Goal: Task Accomplishment & Management: Manage account settings

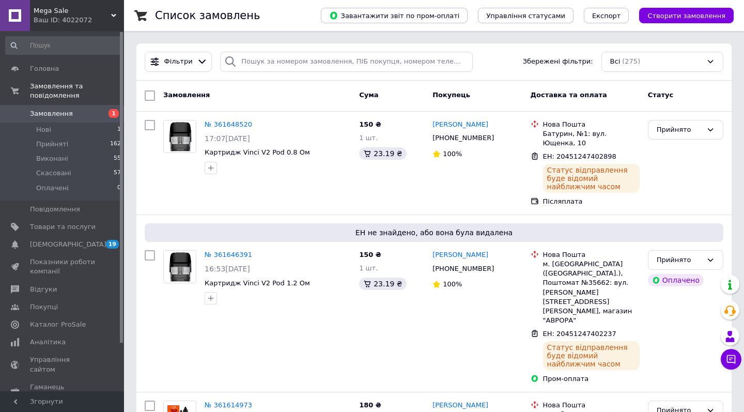
click at [66, 16] on div "Ваш ID: 4022072" at bounding box center [79, 19] width 90 height 9
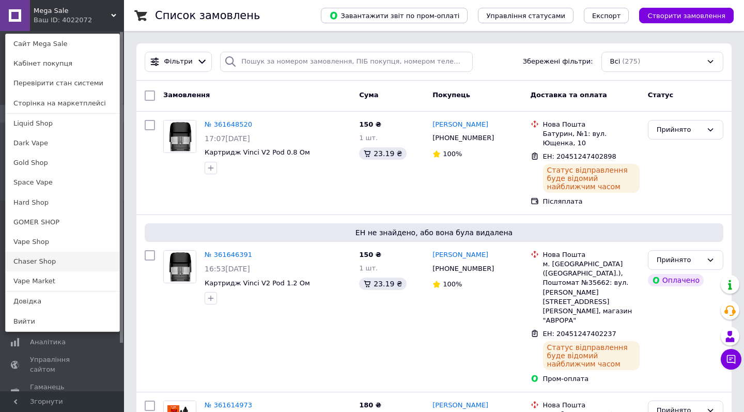
click at [61, 261] on link "Chaser Shop" at bounding box center [63, 262] width 114 height 20
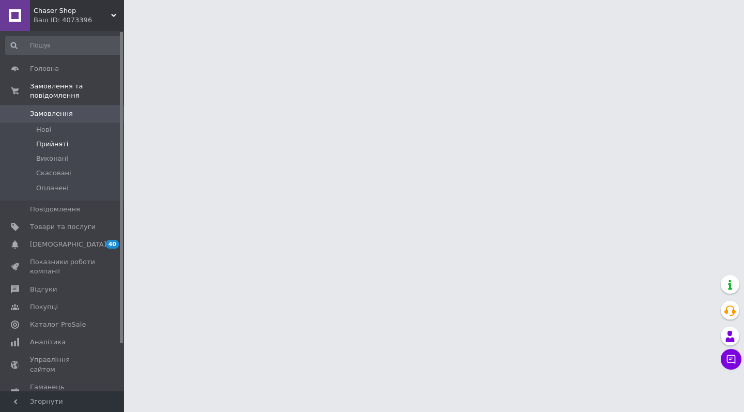
click at [66, 146] on li "Прийняті" at bounding box center [63, 144] width 127 height 14
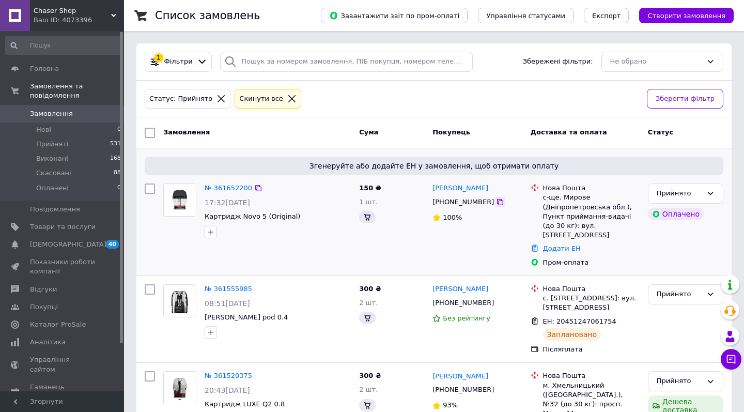
click at [496, 200] on icon at bounding box center [500, 202] width 8 height 8
click at [562, 244] on link "Додати ЕН" at bounding box center [562, 248] width 38 height 8
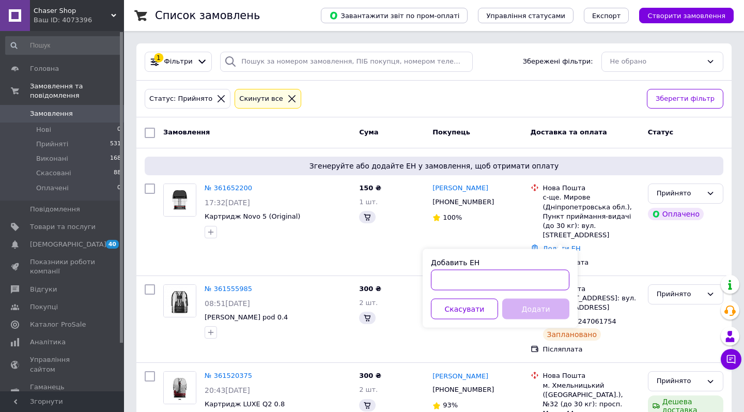
click at [516, 290] on input "Добавить ЕН" at bounding box center [500, 280] width 138 height 21
paste input "20451247453181"
drag, startPoint x: 479, startPoint y: 279, endPoint x: 528, endPoint y: 279, distance: 49.1
click at [528, 279] on input "20451247453181" at bounding box center [500, 280] width 138 height 21
type input "20451247453181"
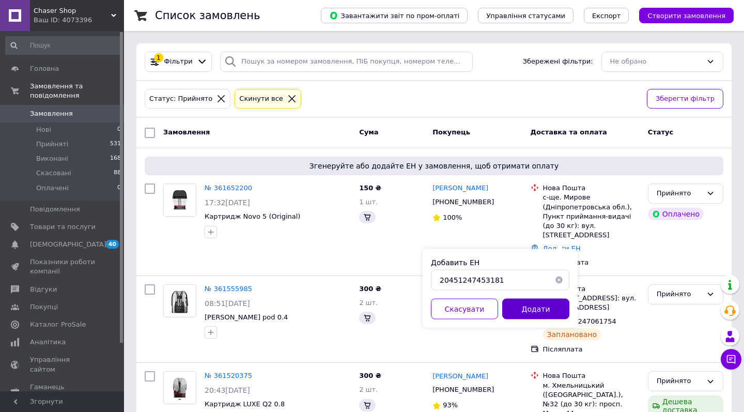
click at [529, 311] on button "Додати" at bounding box center [535, 309] width 67 height 21
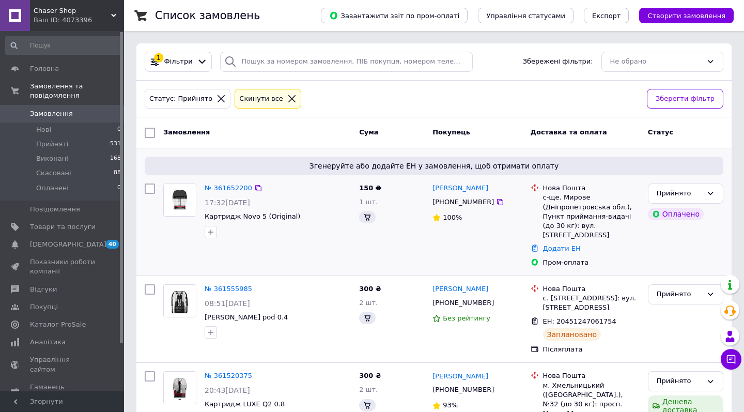
click at [574, 195] on div "с-ще. Мирове (Дніпропетровська обл.), Пункт приймання-видачі (до 30 кг): вул. Л…" at bounding box center [591, 216] width 97 height 47
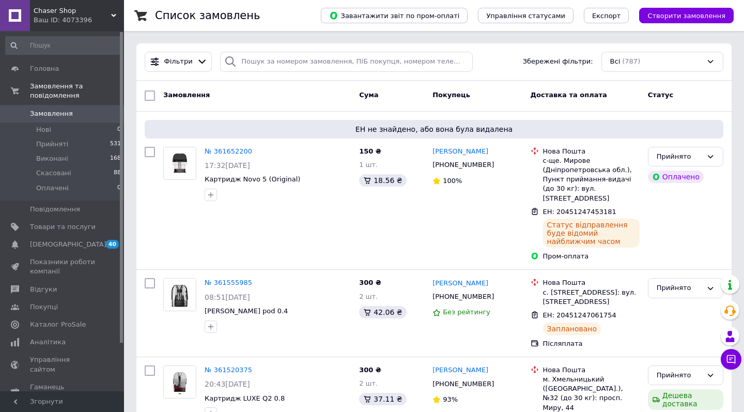
click at [57, 14] on span "Chaser Shop" at bounding box center [72, 10] width 77 height 9
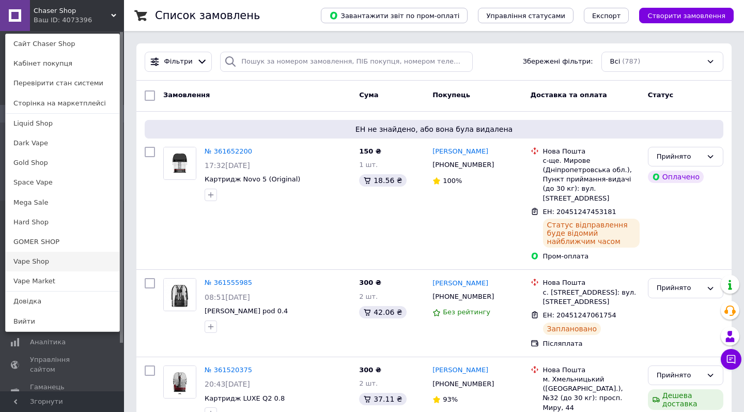
click at [70, 260] on link "Vape Shop" at bounding box center [63, 262] width 114 height 20
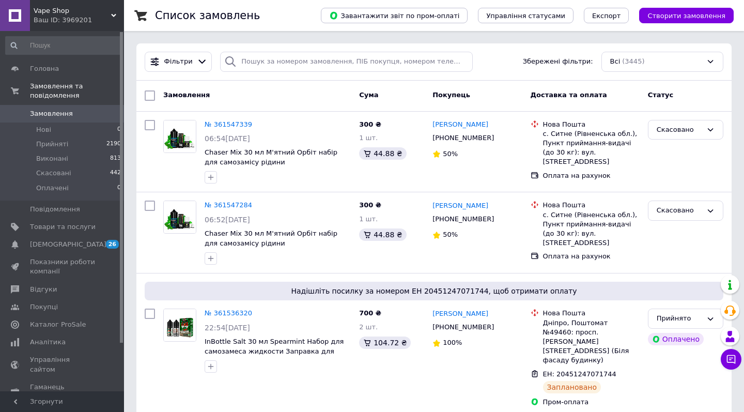
click at [45, 26] on div "Vape Shop Ваш ID: 3969201" at bounding box center [77, 15] width 94 height 31
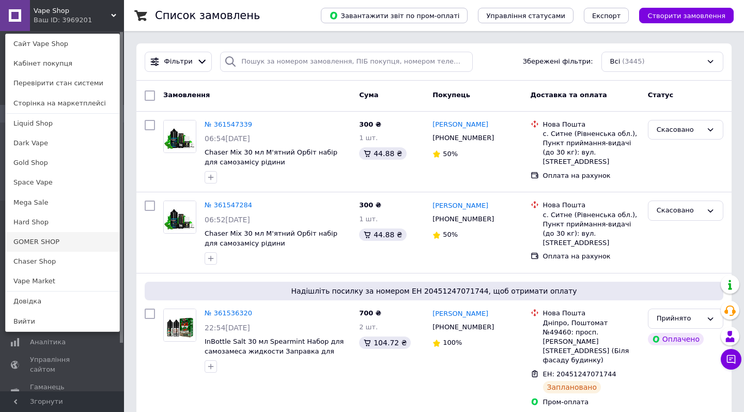
click at [71, 232] on link "GOMER SHOP" at bounding box center [63, 242] width 114 height 20
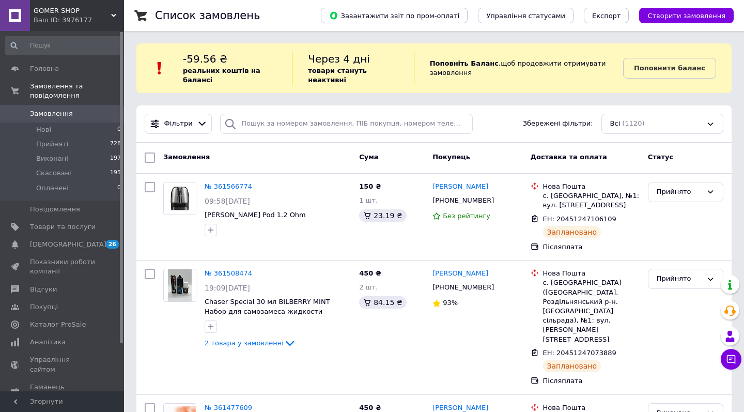
click at [99, 20] on div "Ваш ID: 3976177" at bounding box center [79, 19] width 90 height 9
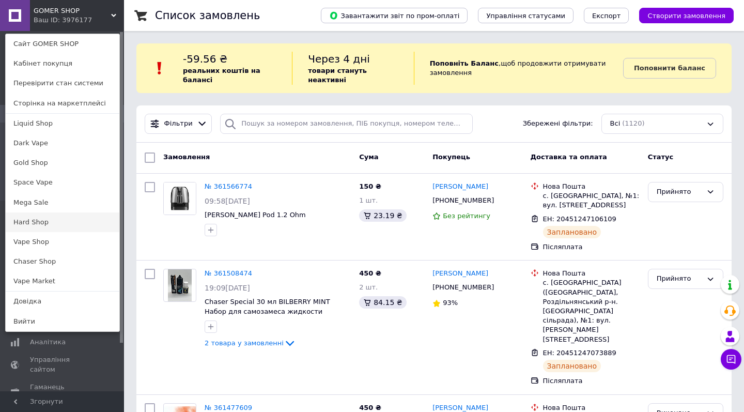
click at [52, 217] on link "Hard Shop" at bounding box center [63, 222] width 114 height 20
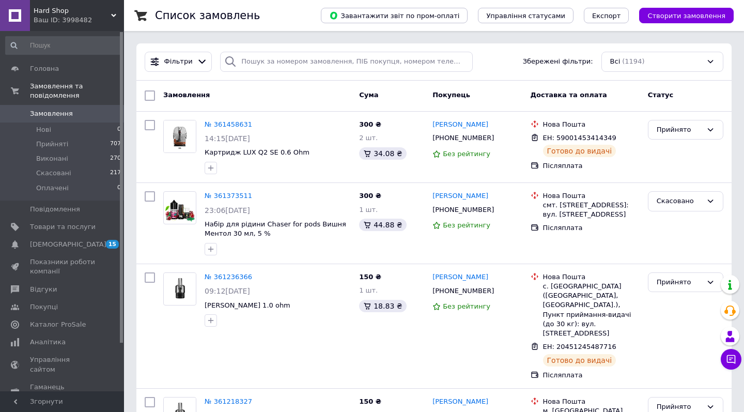
click at [61, 19] on div "Ваш ID: 3998482" at bounding box center [79, 19] width 90 height 9
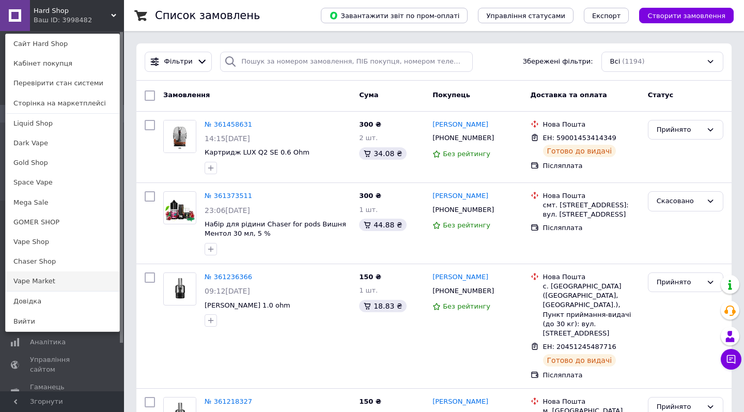
click at [55, 277] on link "Vape Market" at bounding box center [63, 281] width 114 height 20
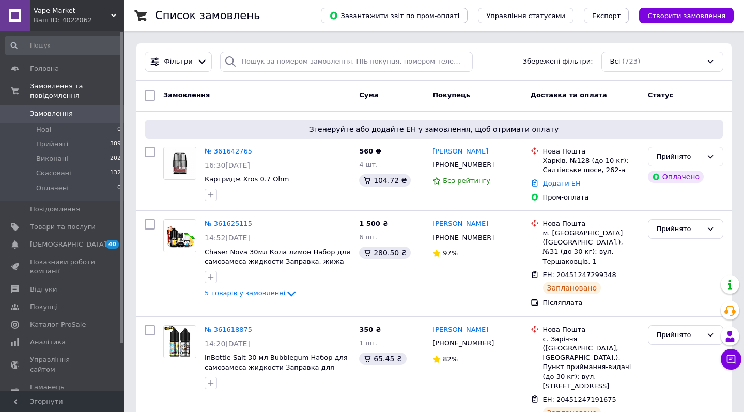
click at [76, 15] on span "Vape Market" at bounding box center [72, 10] width 77 height 9
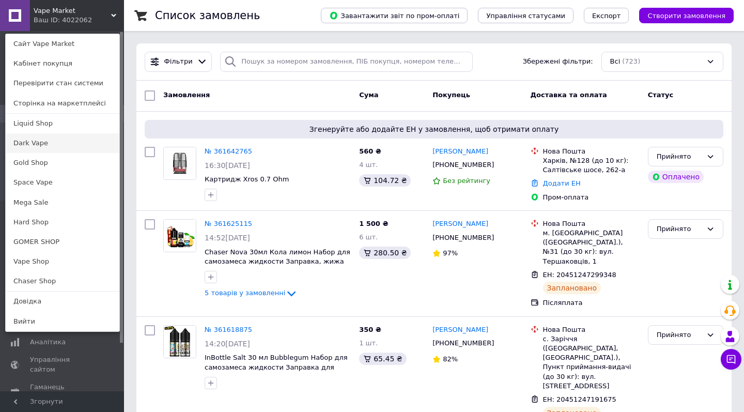
click at [60, 146] on link "Dark Vape" at bounding box center [63, 143] width 114 height 20
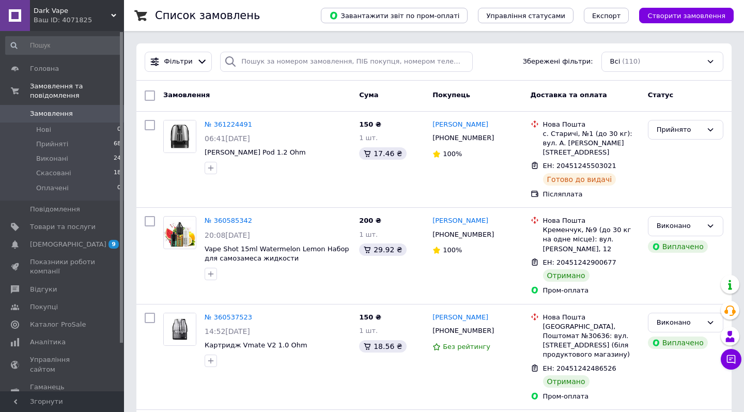
click at [50, 16] on div "Ваш ID: 4071825" at bounding box center [79, 19] width 90 height 9
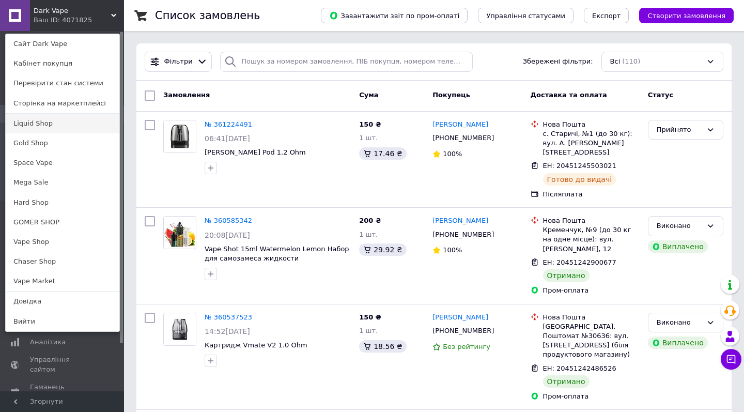
click at [64, 124] on link "Liquid Shop" at bounding box center [63, 124] width 114 height 20
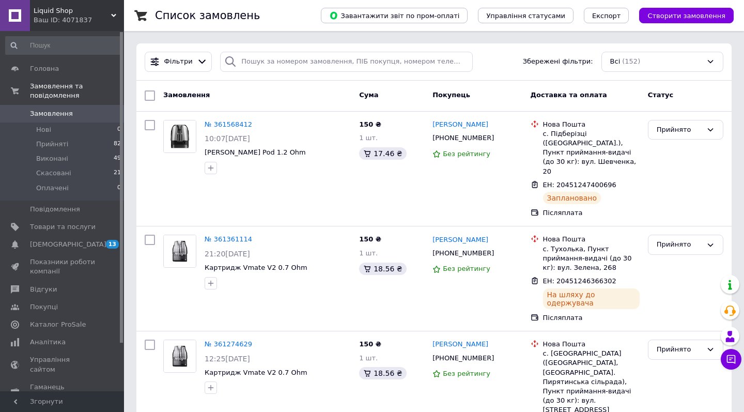
click at [78, 9] on span "Liquid Shop" at bounding box center [72, 10] width 77 height 9
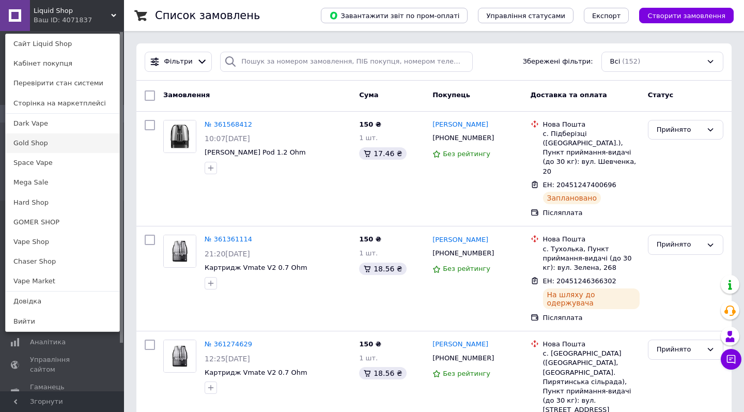
click at [66, 143] on link "Gold Shop" at bounding box center [63, 143] width 114 height 20
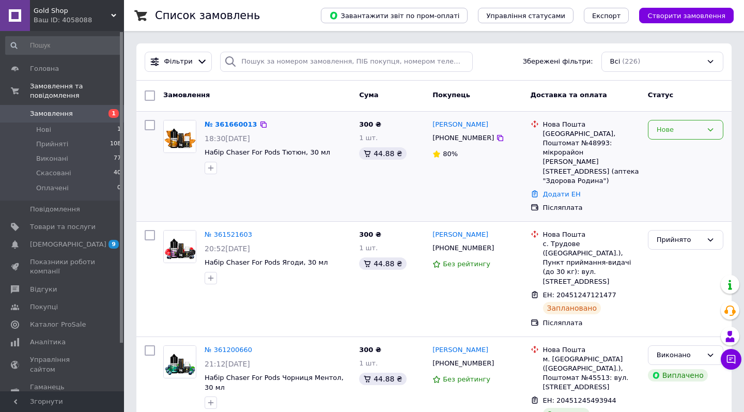
click at [686, 128] on div "Нове" at bounding box center [678, 129] width 45 height 11
click at [682, 147] on li "Прийнято" at bounding box center [685, 151] width 74 height 19
click at [496, 138] on icon at bounding box center [500, 138] width 8 height 8
click at [571, 132] on div "Новодністровськ, Поштомат №48993: мікрорайон Діброва, 15 (аптека "Здорова Родин…" at bounding box center [591, 157] width 97 height 56
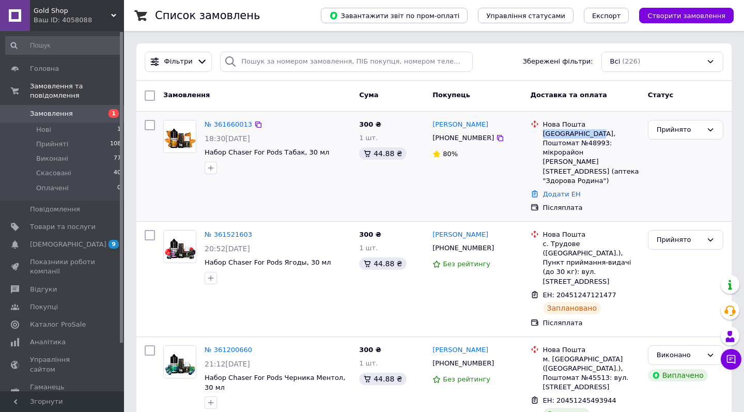
click at [571, 132] on div "Новодністровськ, Поштомат №48993: мікрорайон Діброва, 15 (аптека "Здорова Родин…" at bounding box center [591, 157] width 97 height 56
copy div "Новодністровськ"
click at [560, 190] on link "Додати ЕН" at bounding box center [562, 194] width 38 height 8
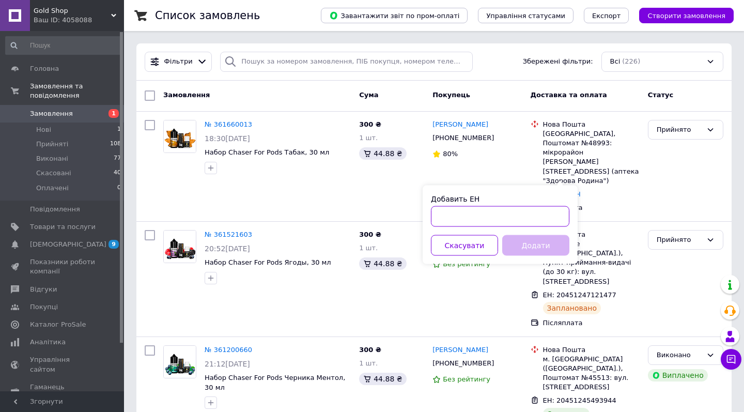
click at [509, 225] on input "Добавить ЕН" at bounding box center [500, 216] width 138 height 21
paste input "20451247455346"
drag, startPoint x: 478, startPoint y: 217, endPoint x: 533, endPoint y: 217, distance: 55.3
click at [533, 217] on input "20451247455346" at bounding box center [500, 216] width 138 height 21
type input "20451247455346"
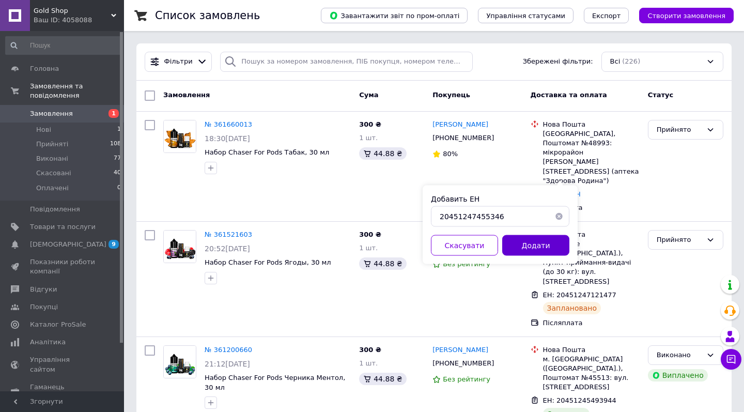
click at [533, 243] on button "Додати" at bounding box center [535, 245] width 67 height 21
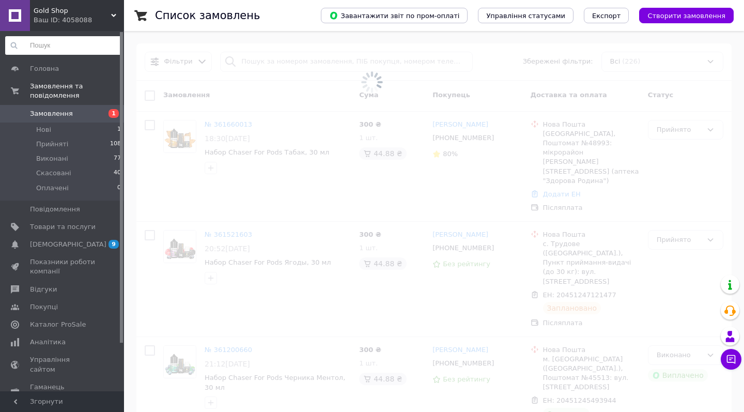
click at [80, 38] on input at bounding box center [63, 45] width 117 height 19
click at [89, 25] on div "Gold Shop Ваш ID: 4058088" at bounding box center [77, 15] width 94 height 31
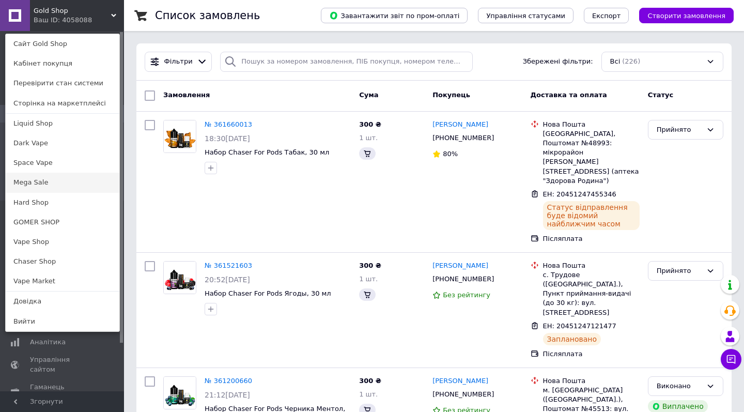
click at [64, 185] on link "Mega Sale" at bounding box center [63, 182] width 114 height 20
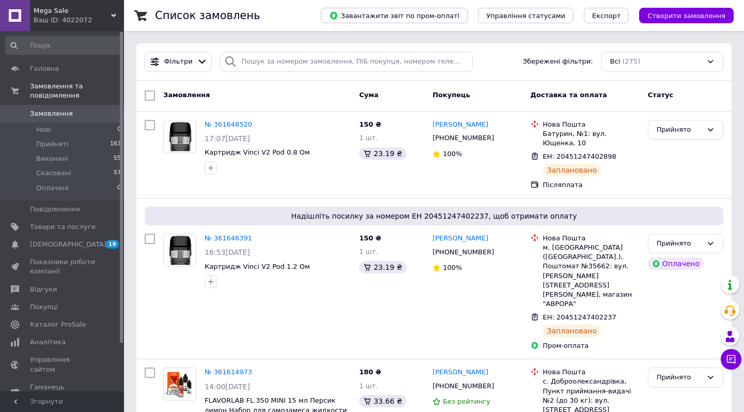
click at [98, 5] on div "Mega Sale Ваш ID: 4022072" at bounding box center [77, 15] width 94 height 31
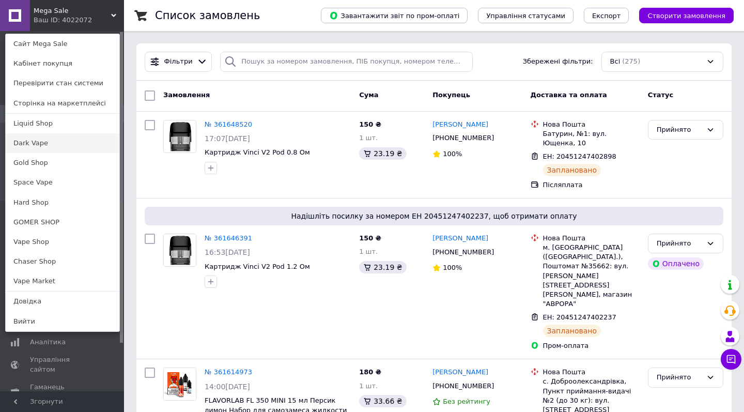
click at [60, 144] on link "Dark Vape" at bounding box center [63, 143] width 114 height 20
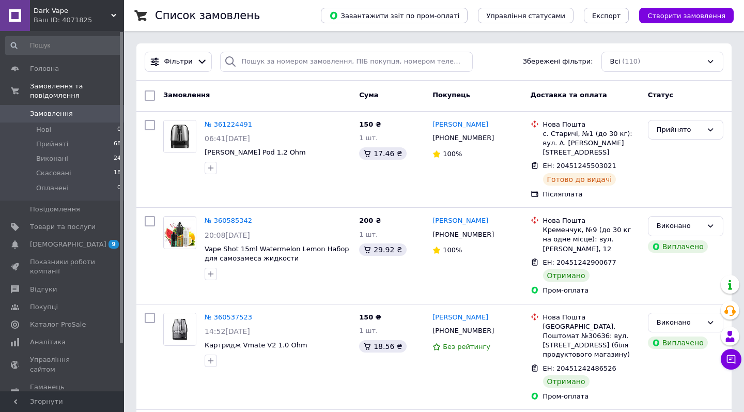
click at [105, 19] on div "Ваш ID: 4071825" at bounding box center [79, 19] width 90 height 9
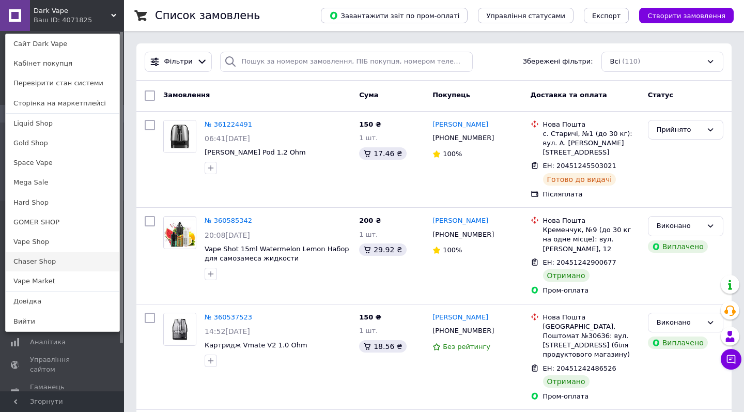
click at [70, 267] on link "Chaser Shop" at bounding box center [63, 262] width 114 height 20
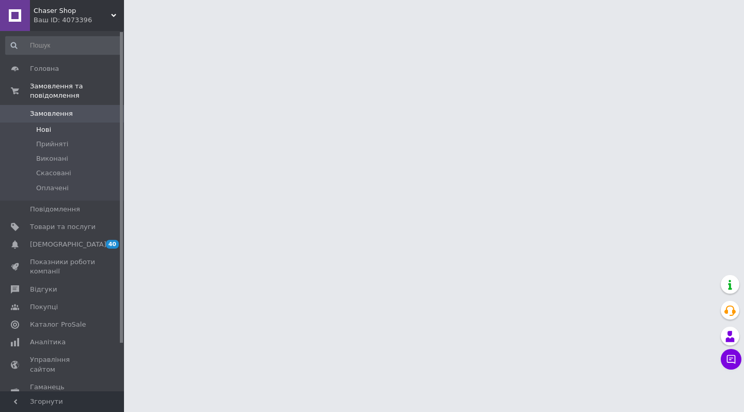
click at [89, 135] on li "Нові" at bounding box center [63, 129] width 127 height 14
click at [88, 140] on li "Прийняті" at bounding box center [63, 144] width 127 height 14
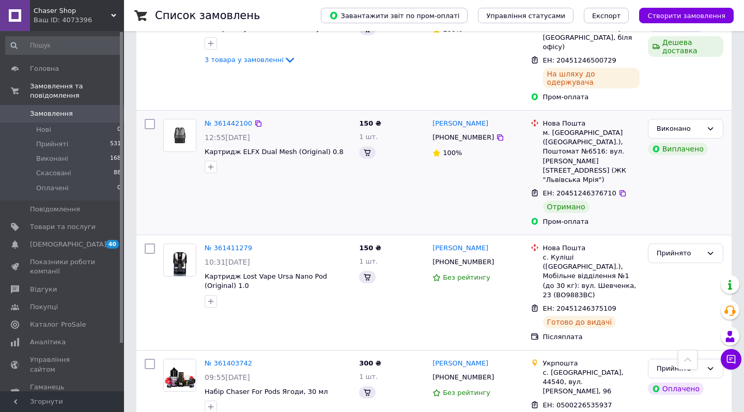
scroll to position [656, 0]
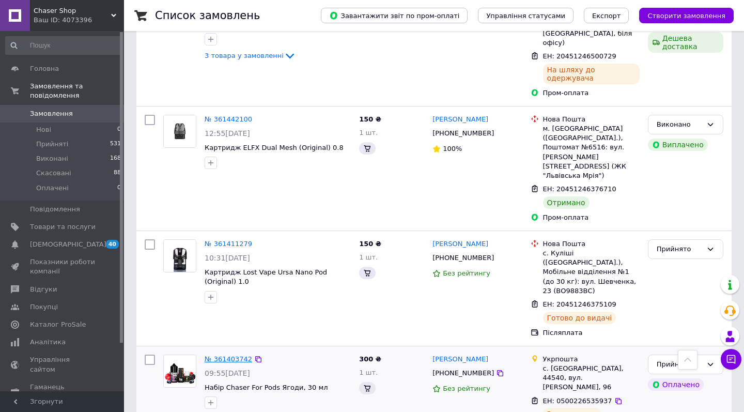
click at [231, 355] on link "№ 361403742" at bounding box center [229, 359] width 48 height 8
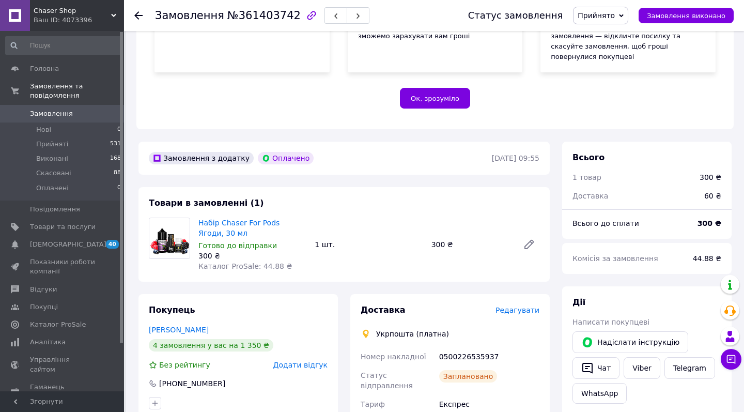
scroll to position [339, 0]
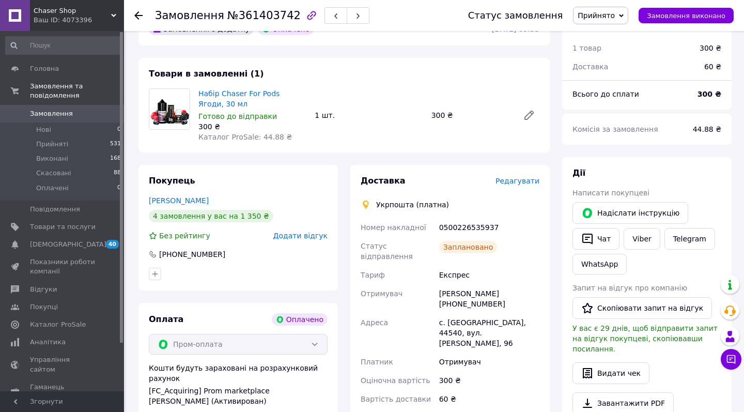
click at [512, 177] on span "Редагувати" at bounding box center [517, 181] width 44 height 8
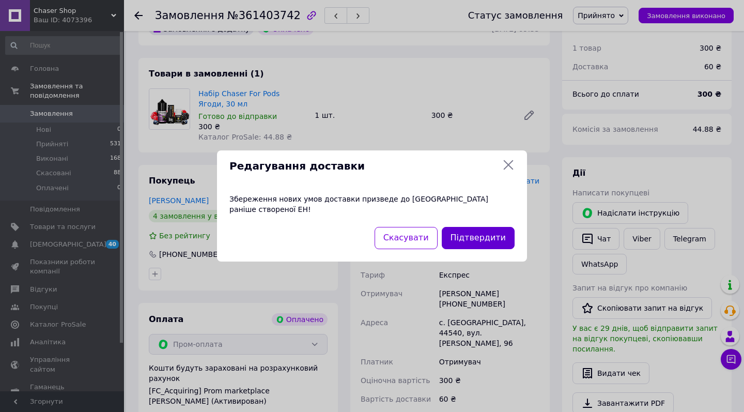
click at [463, 234] on button "Підтвердити" at bounding box center [478, 238] width 73 height 22
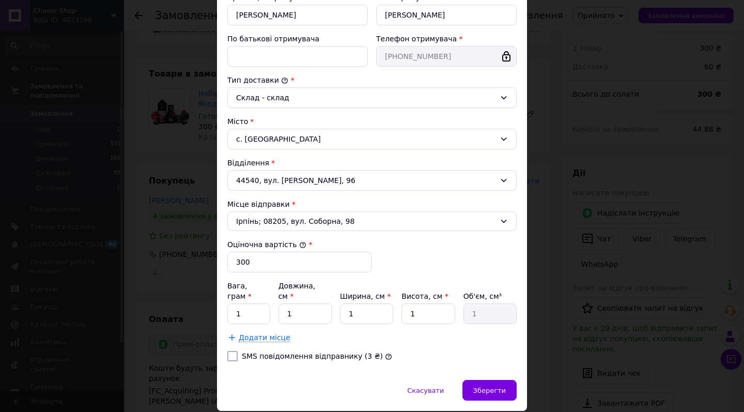
scroll to position [219, 0]
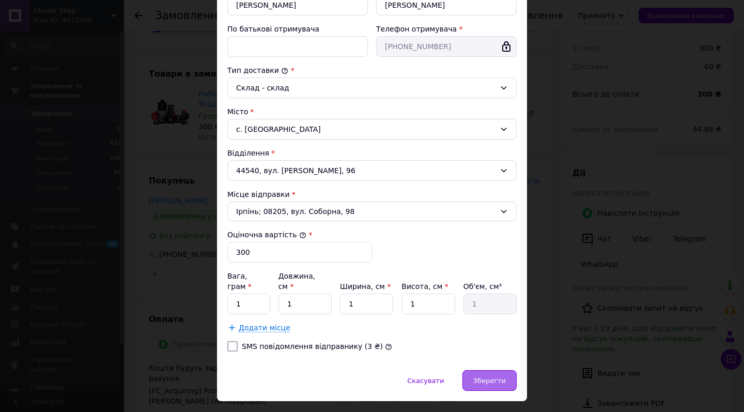
click at [476, 376] on span "Зберегти" at bounding box center [489, 380] width 33 height 8
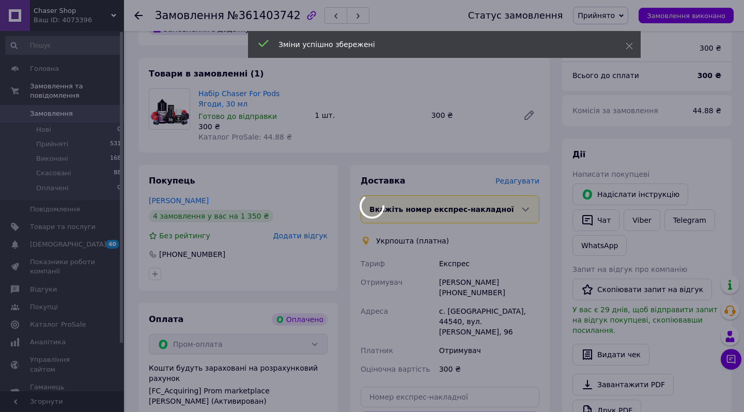
scroll to position [406, 0]
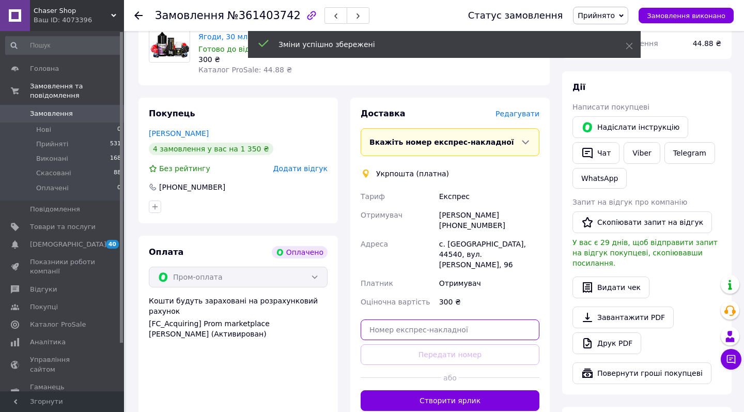
click at [467, 319] on input "text" at bounding box center [449, 329] width 179 height 21
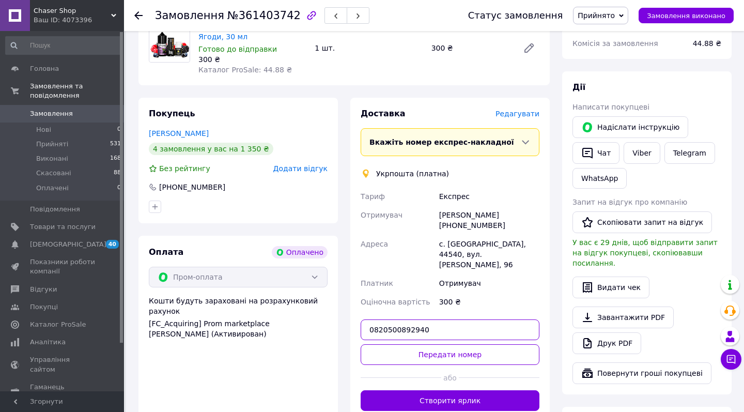
click at [478, 319] on input "0820500892940" at bounding box center [449, 329] width 179 height 21
type input "0820500892940"
click at [457, 365] on div "або" at bounding box center [449, 377] width 179 height 25
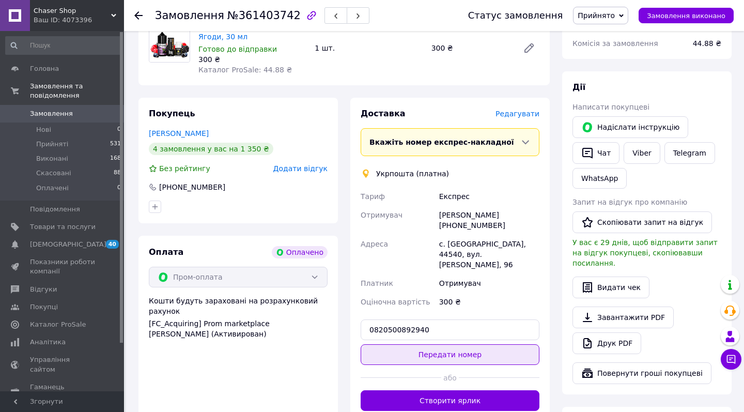
click at [461, 344] on button "Передати номер" at bounding box center [449, 354] width 179 height 21
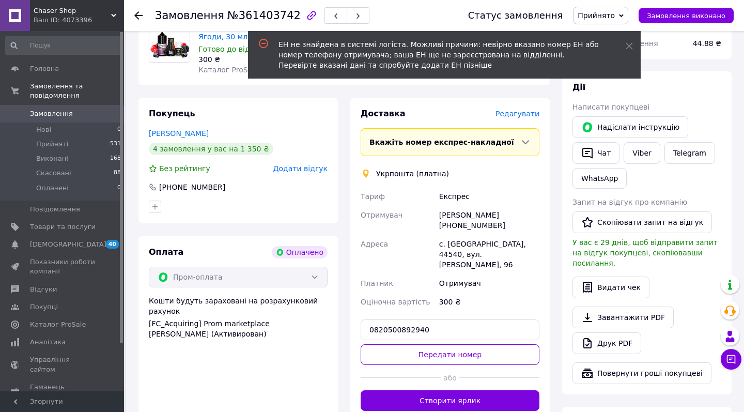
click at [519, 109] on span "Редагувати" at bounding box center [517, 113] width 44 height 8
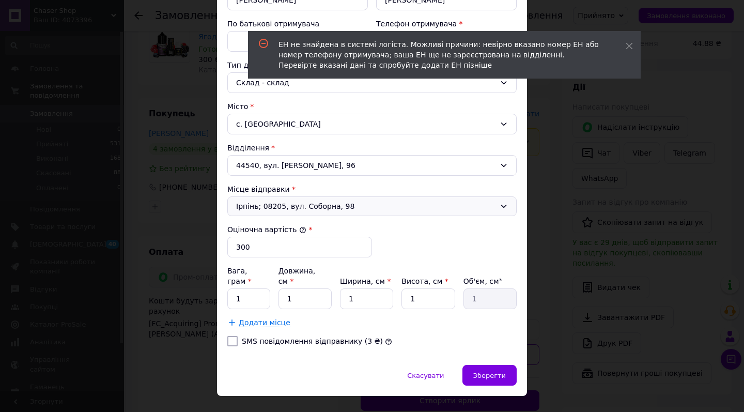
scroll to position [224, 0]
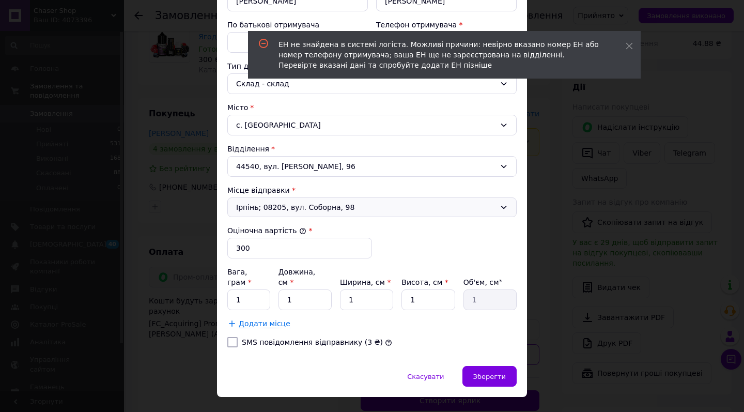
click at [332, 209] on span "Ірпінь; 08205, вул. Соборна, 98" at bounding box center [365, 207] width 259 height 10
click at [389, 151] on div "Відділення" at bounding box center [371, 149] width 289 height 10
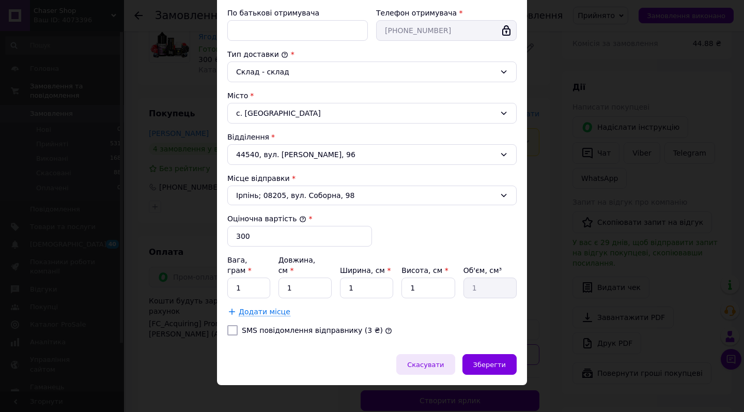
scroll to position [234, 0]
click at [431, 362] on span "Скасувати" at bounding box center [425, 366] width 37 height 8
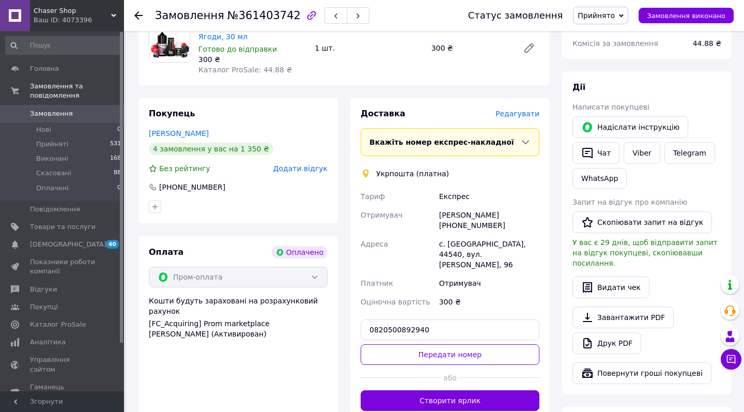
click at [517, 128] on div "Вкажіть номер експрес-накладної Обов'язково введіть номер експрес-накладної, як…" at bounding box center [449, 142] width 179 height 28
click at [518, 137] on div "Вкажіть номер експрес-накладної" at bounding box center [444, 142] width 151 height 10
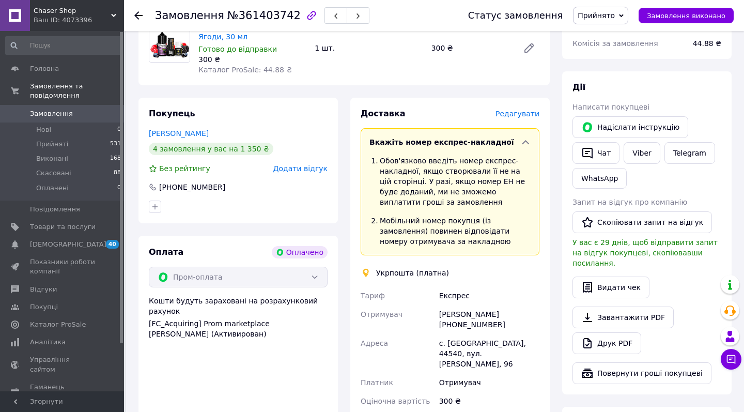
click at [524, 137] on icon at bounding box center [525, 142] width 10 height 10
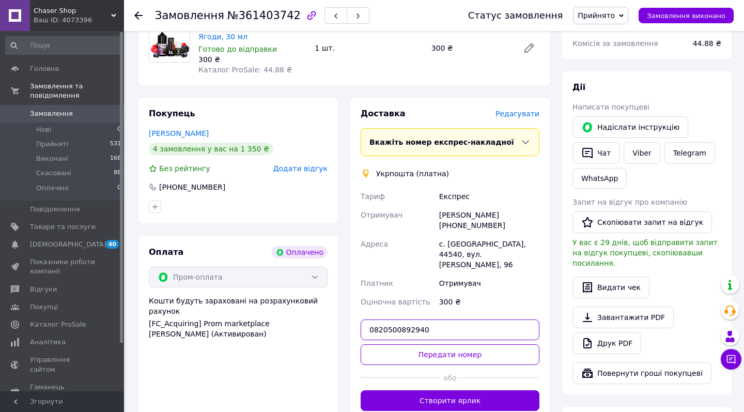
click at [450, 319] on input "0820500892940" at bounding box center [449, 329] width 179 height 21
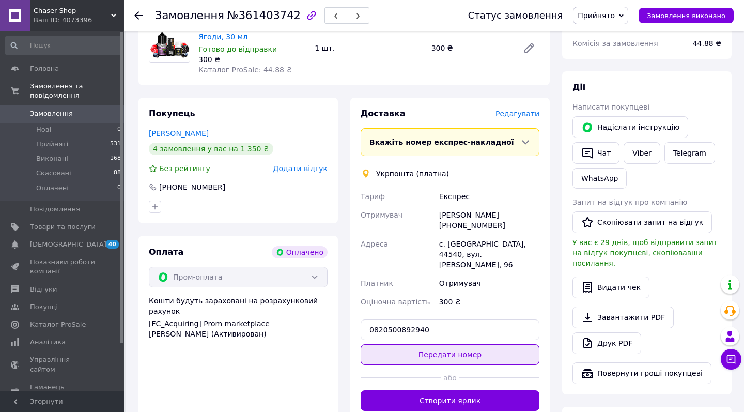
click at [452, 344] on button "Передати номер" at bounding box center [449, 354] width 179 height 21
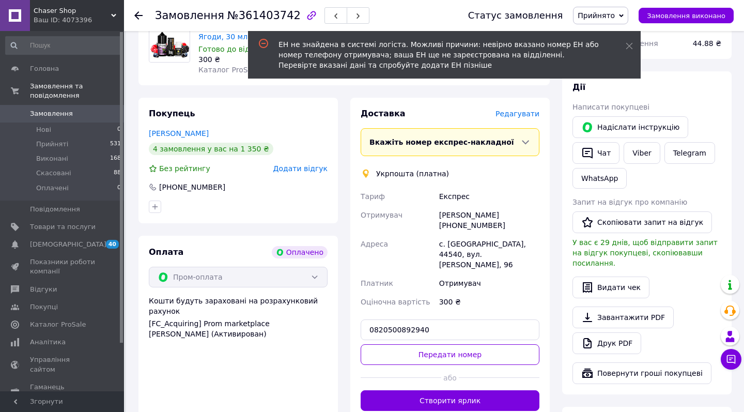
click at [522, 109] on span "Редагувати" at bounding box center [517, 113] width 44 height 8
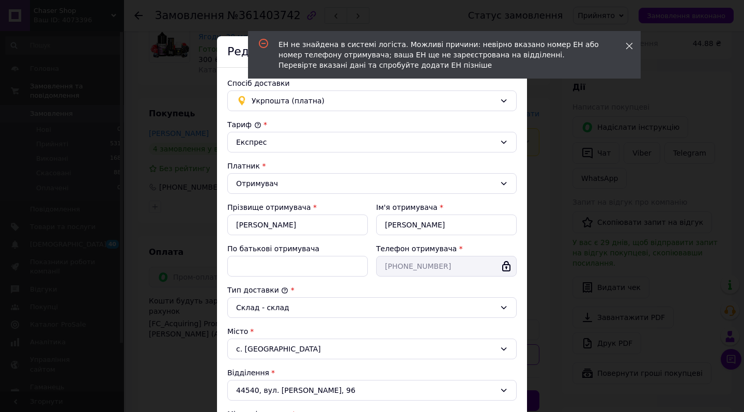
click at [630, 42] on span at bounding box center [628, 46] width 7 height 10
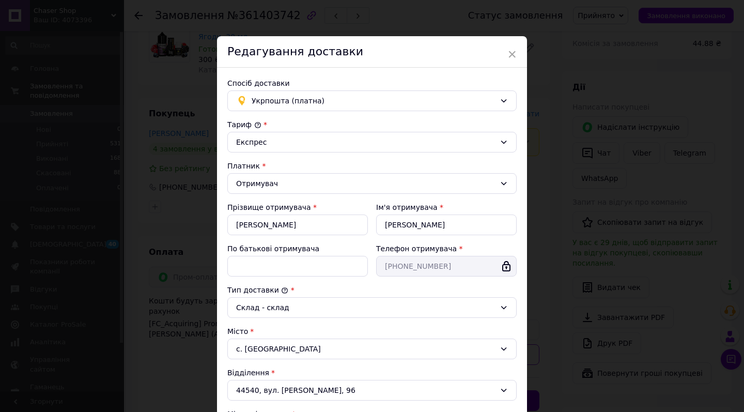
scroll to position [0, 0]
click at [453, 103] on span "Укрпошта (платна)" at bounding box center [374, 100] width 244 height 11
click at [435, 125] on span "Нова Пошта (безкоштовно від 1500 ₴)" at bounding box center [380, 123] width 256 height 10
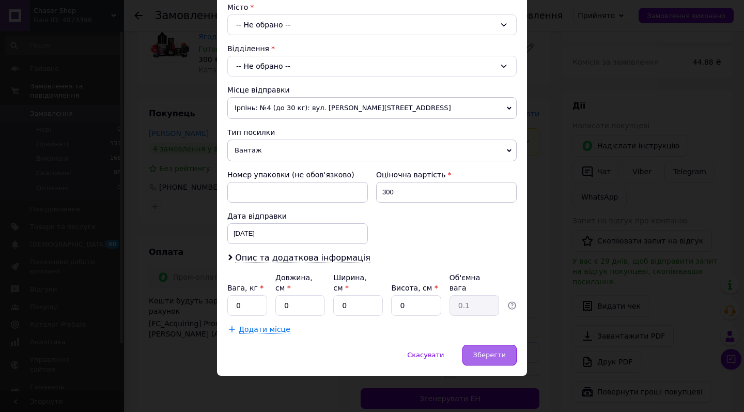
click at [493, 357] on span "Зберегти" at bounding box center [489, 355] width 33 height 8
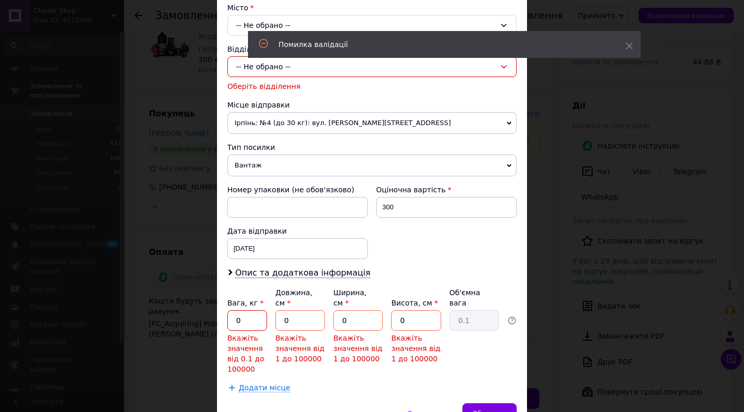
click at [259, 319] on input "0" at bounding box center [247, 320] width 40 height 21
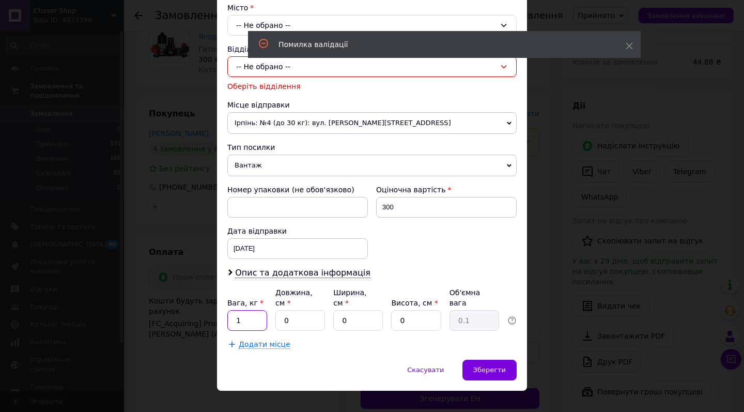
type input "1"
click at [313, 306] on div "Довжина, см *" at bounding box center [300, 297] width 50 height 21
click at [308, 318] on input "0" at bounding box center [300, 320] width 50 height 21
type input "1"
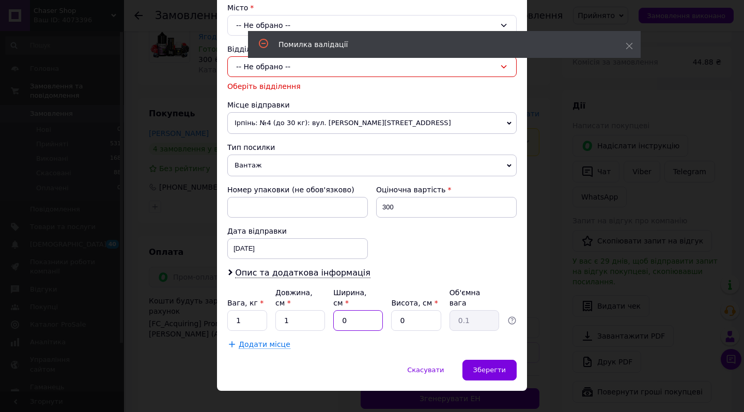
click at [344, 323] on input "0" at bounding box center [358, 320] width 50 height 21
type input "1"
click at [401, 321] on input "0" at bounding box center [416, 320] width 50 height 21
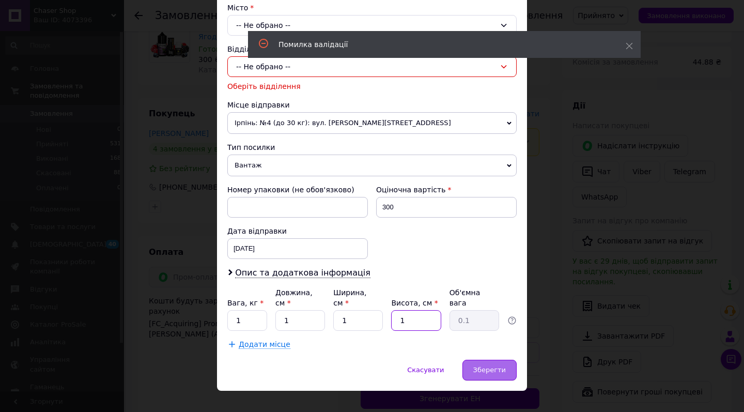
type input "1"
click at [472, 367] on div "Зберегти" at bounding box center [489, 369] width 54 height 21
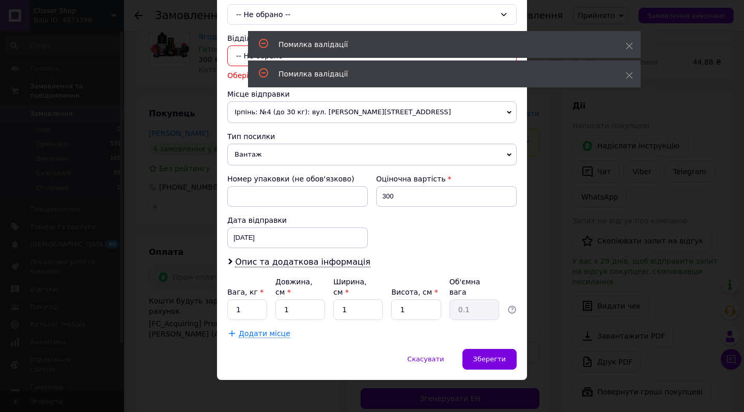
scroll to position [296, 0]
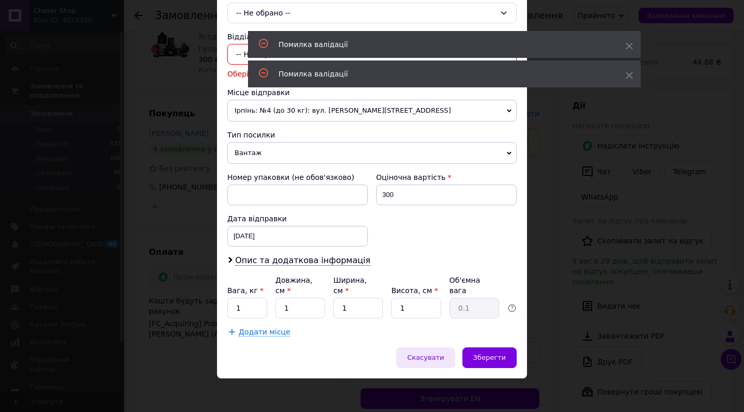
click at [434, 354] on span "Скасувати" at bounding box center [425, 357] width 37 height 8
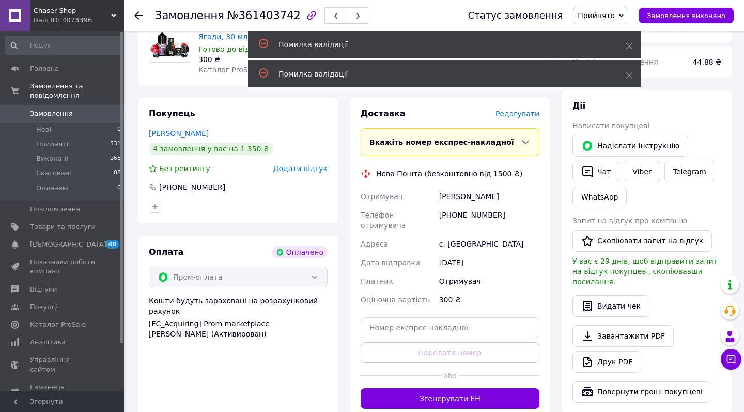
scroll to position [383, 0]
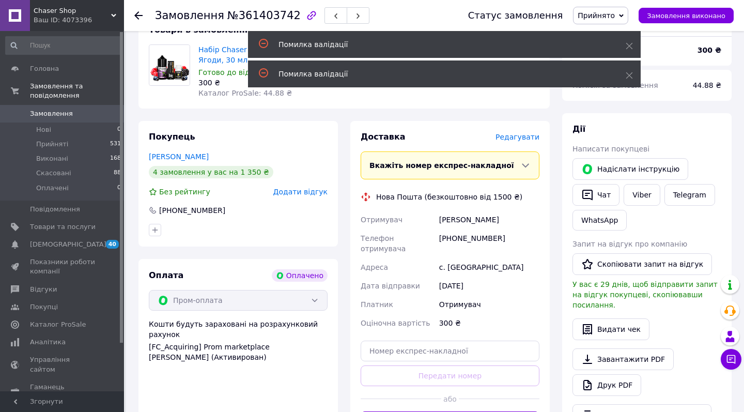
click at [518, 133] on span "Редагувати" at bounding box center [517, 137] width 44 height 8
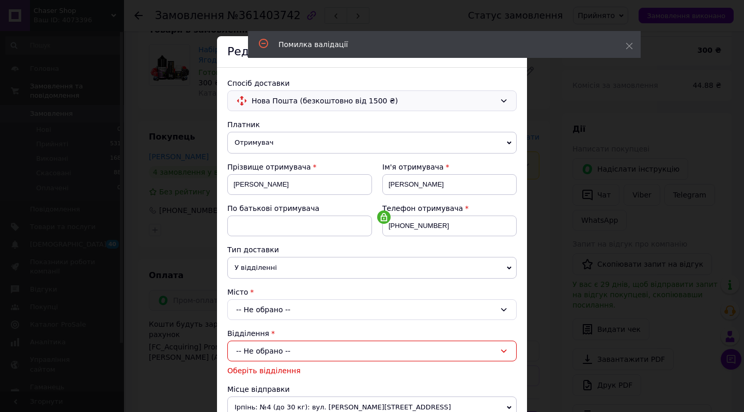
click at [428, 109] on div "Нова Пошта (безкоштовно від 1500 ₴)" at bounding box center [371, 100] width 289 height 21
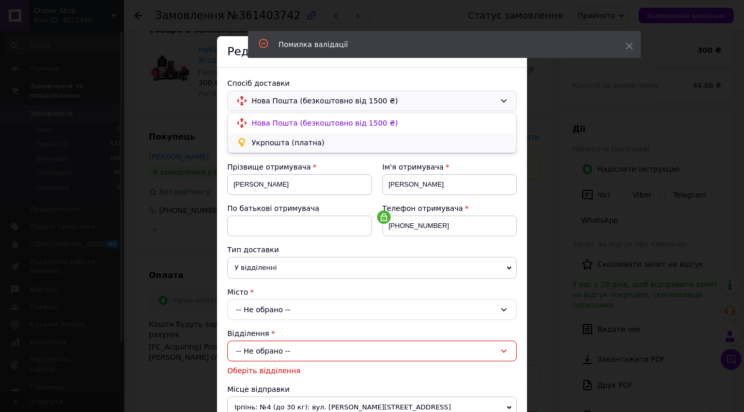
click at [420, 135] on div "Укрпошта (платна)" at bounding box center [372, 143] width 288 height 20
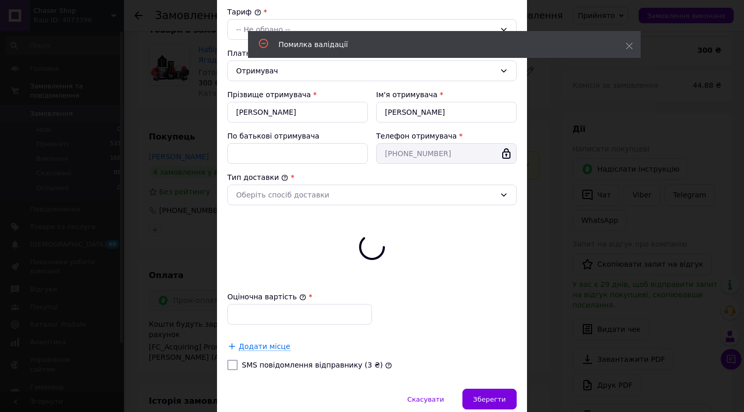
scroll to position [145, 0]
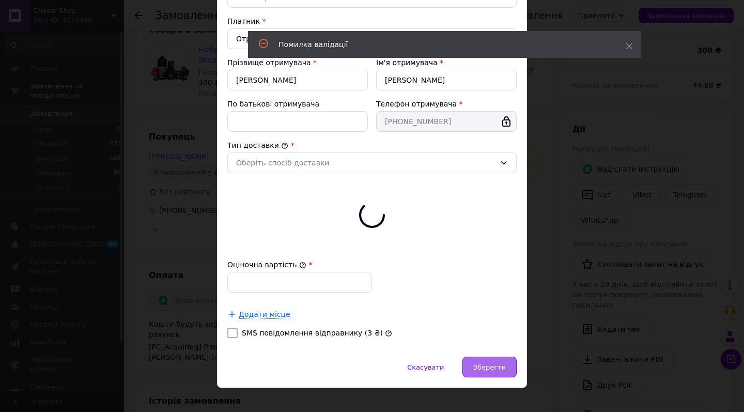
type input "300"
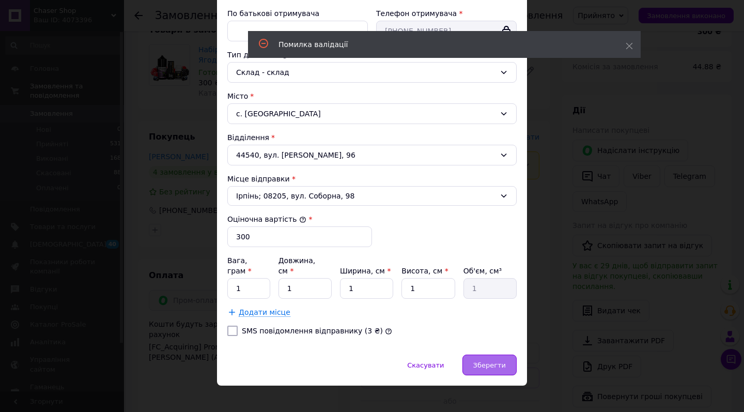
click at [495, 361] on span "Зберегти" at bounding box center [489, 365] width 33 height 8
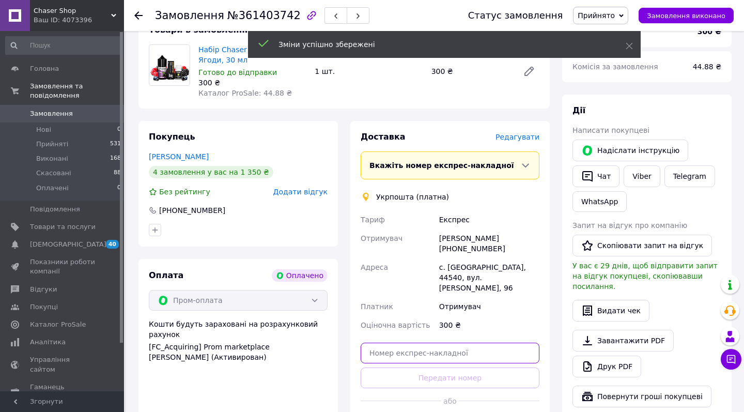
click at [451, 342] on input "text" at bounding box center [449, 352] width 179 height 21
paste input "0820500892940"
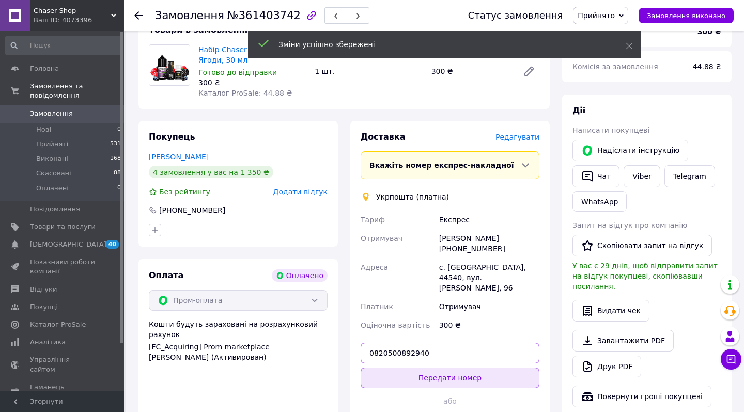
type input "0820500892940"
click at [455, 367] on button "Передати номер" at bounding box center [449, 377] width 179 height 21
